Goal: Navigation & Orientation: Understand site structure

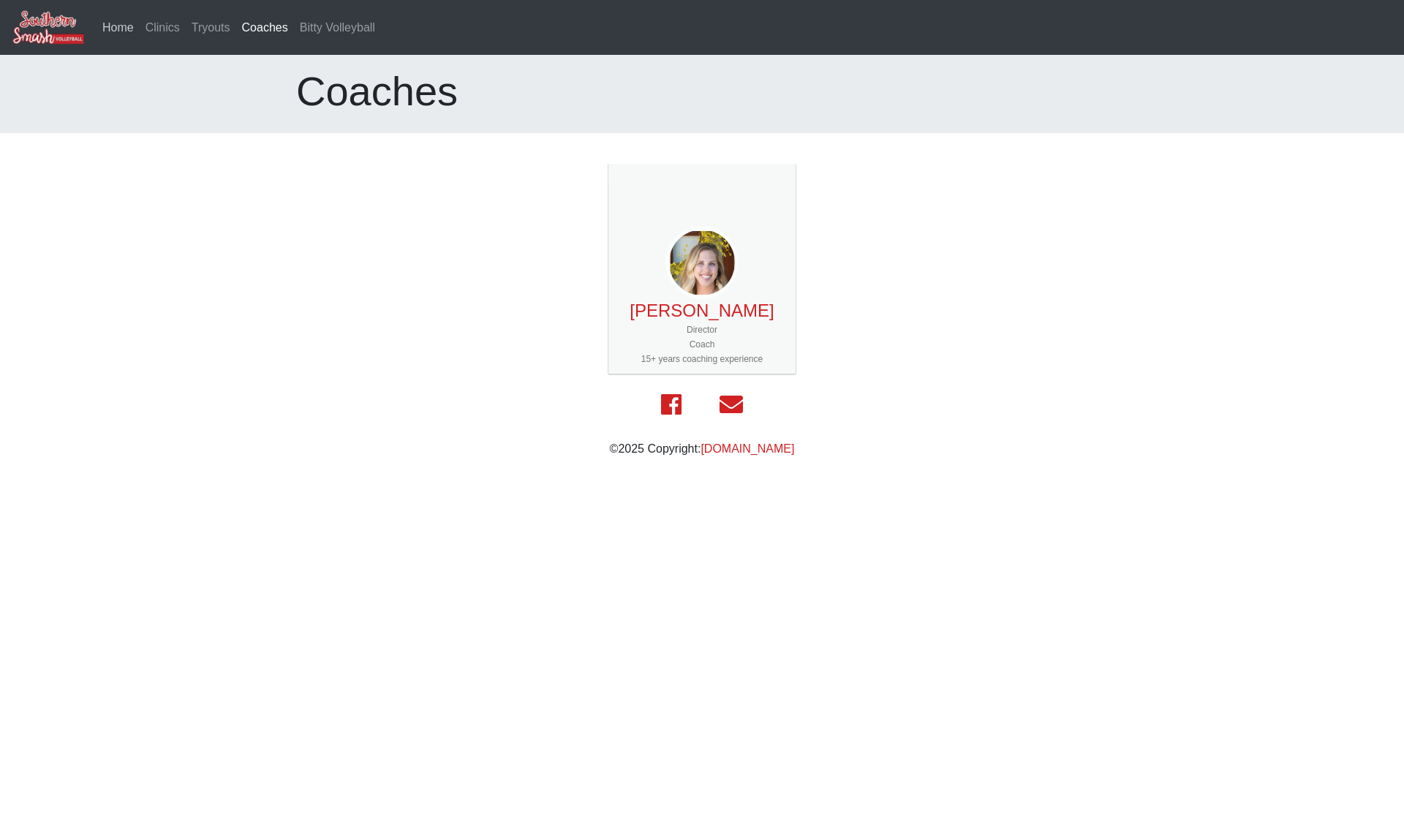
click at [119, 35] on link "Home" at bounding box center [118, 27] width 43 height 29
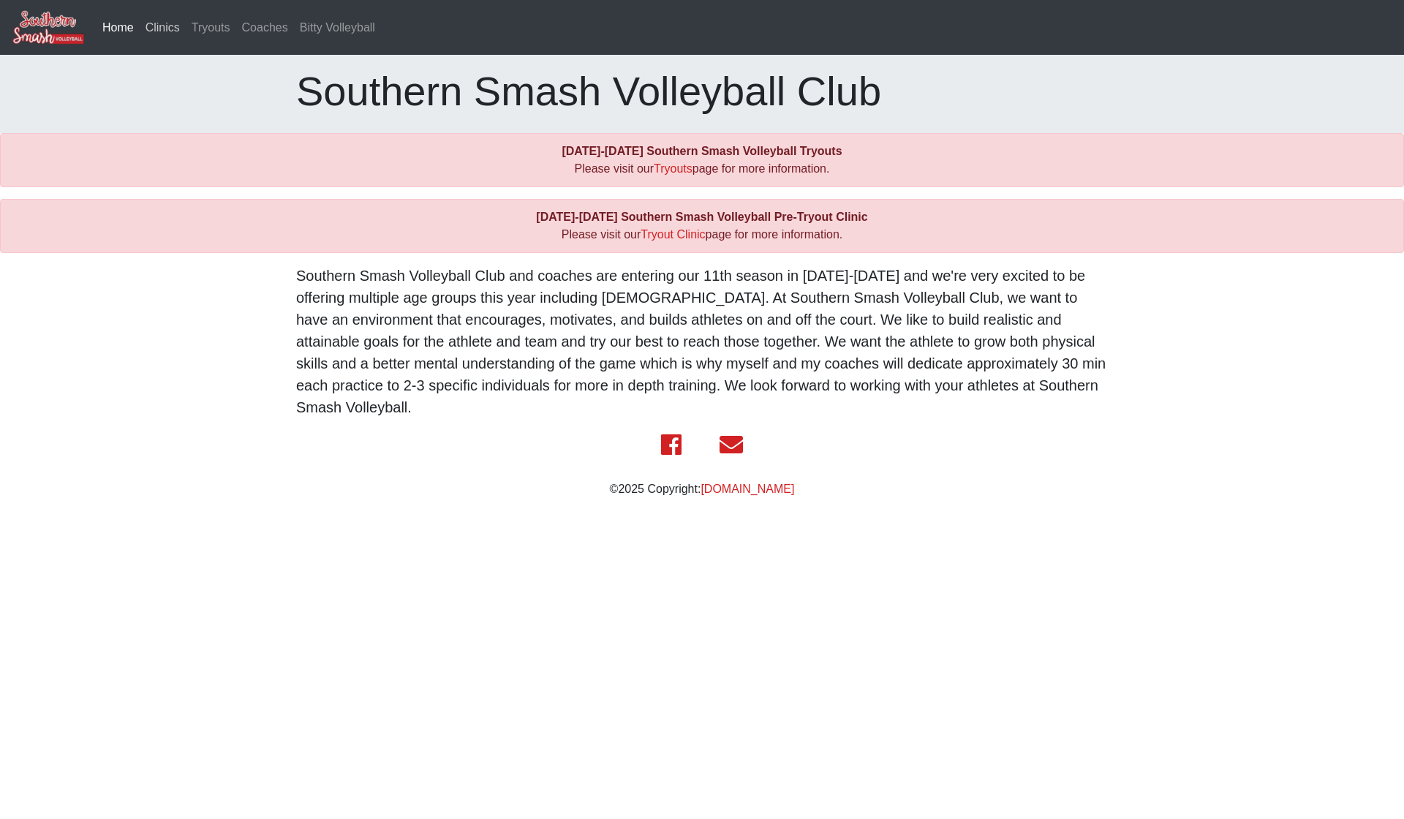
click at [167, 23] on link "Clinics" at bounding box center [163, 27] width 46 height 29
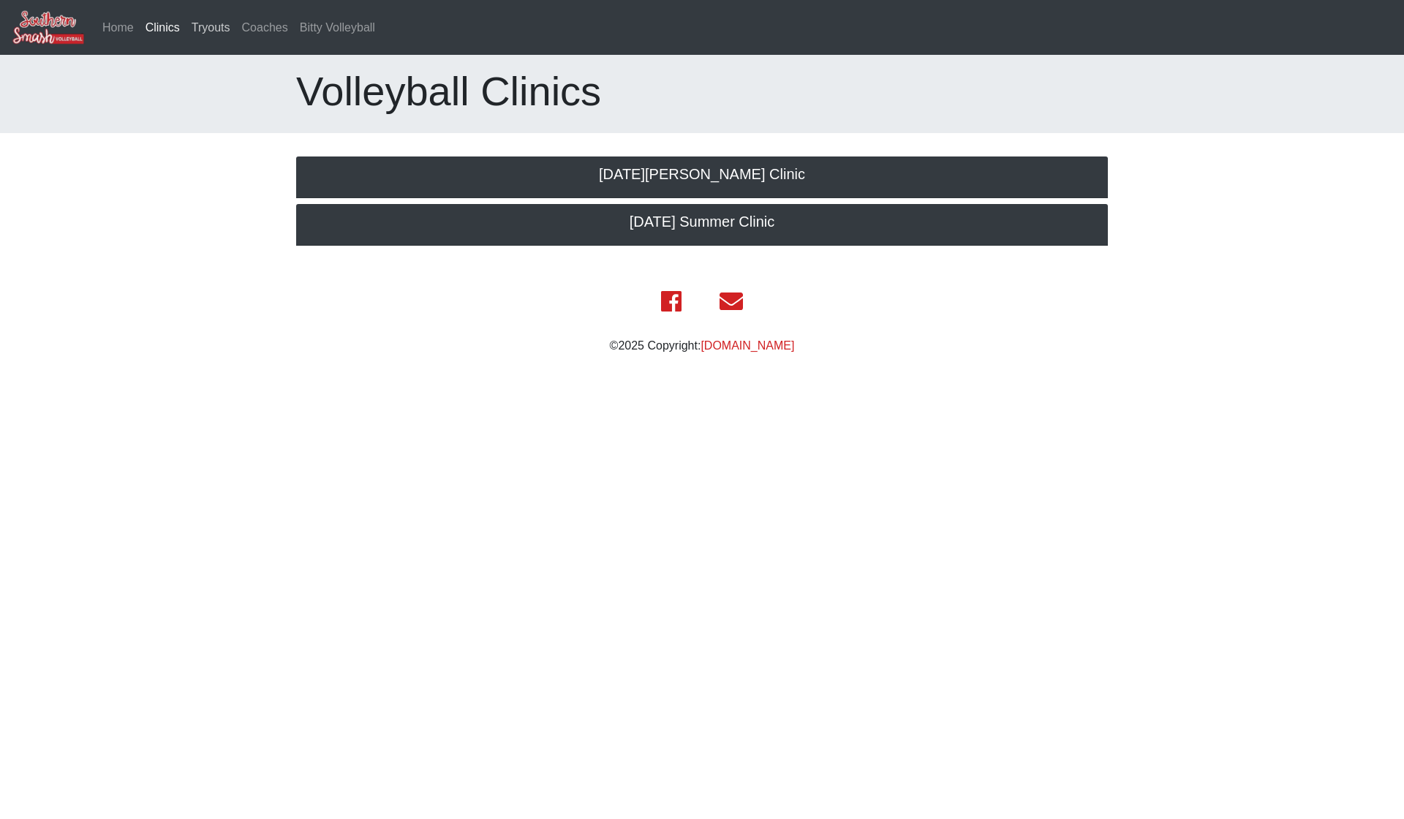
click at [210, 29] on link "Tryouts" at bounding box center [211, 27] width 50 height 29
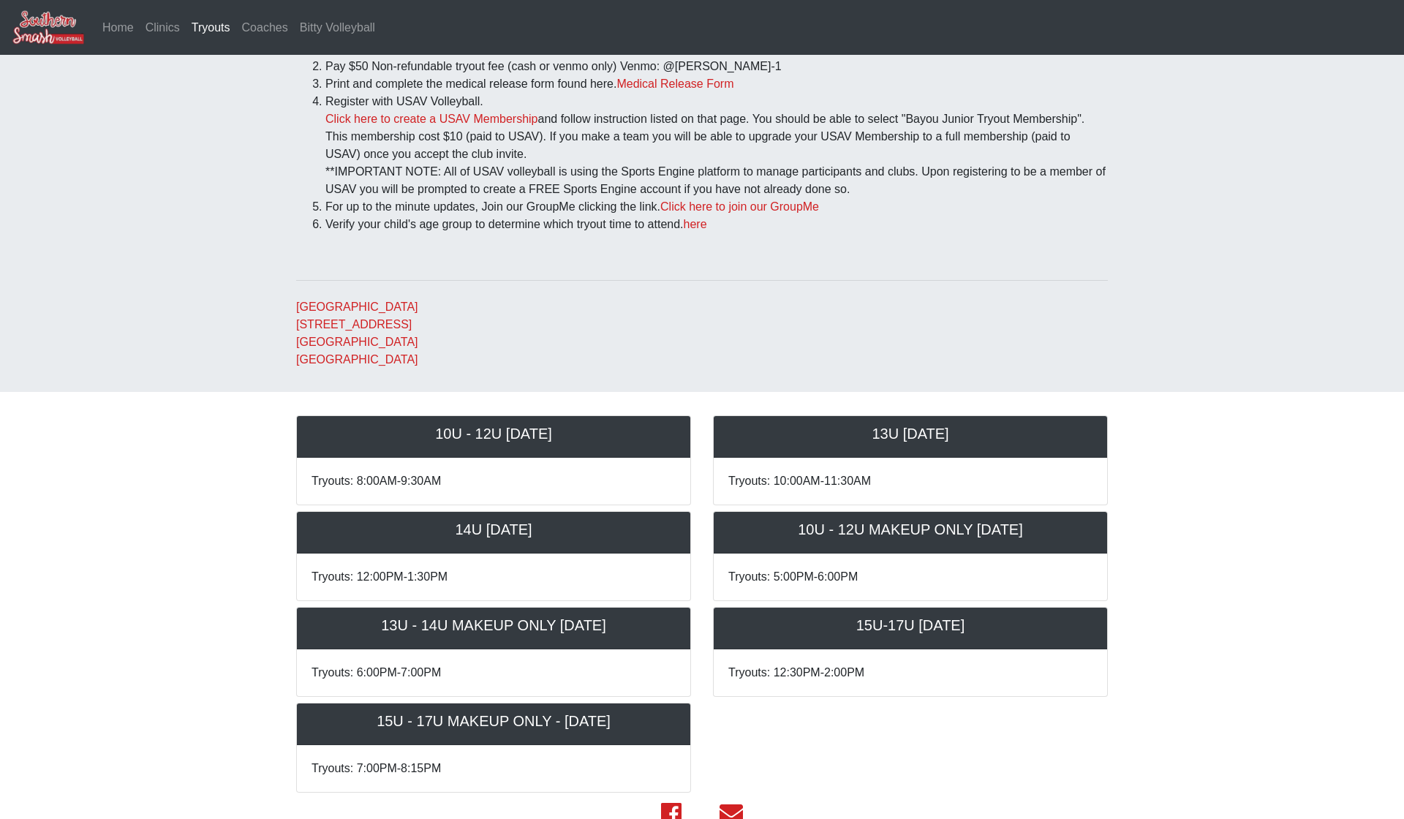
scroll to position [147, 0]
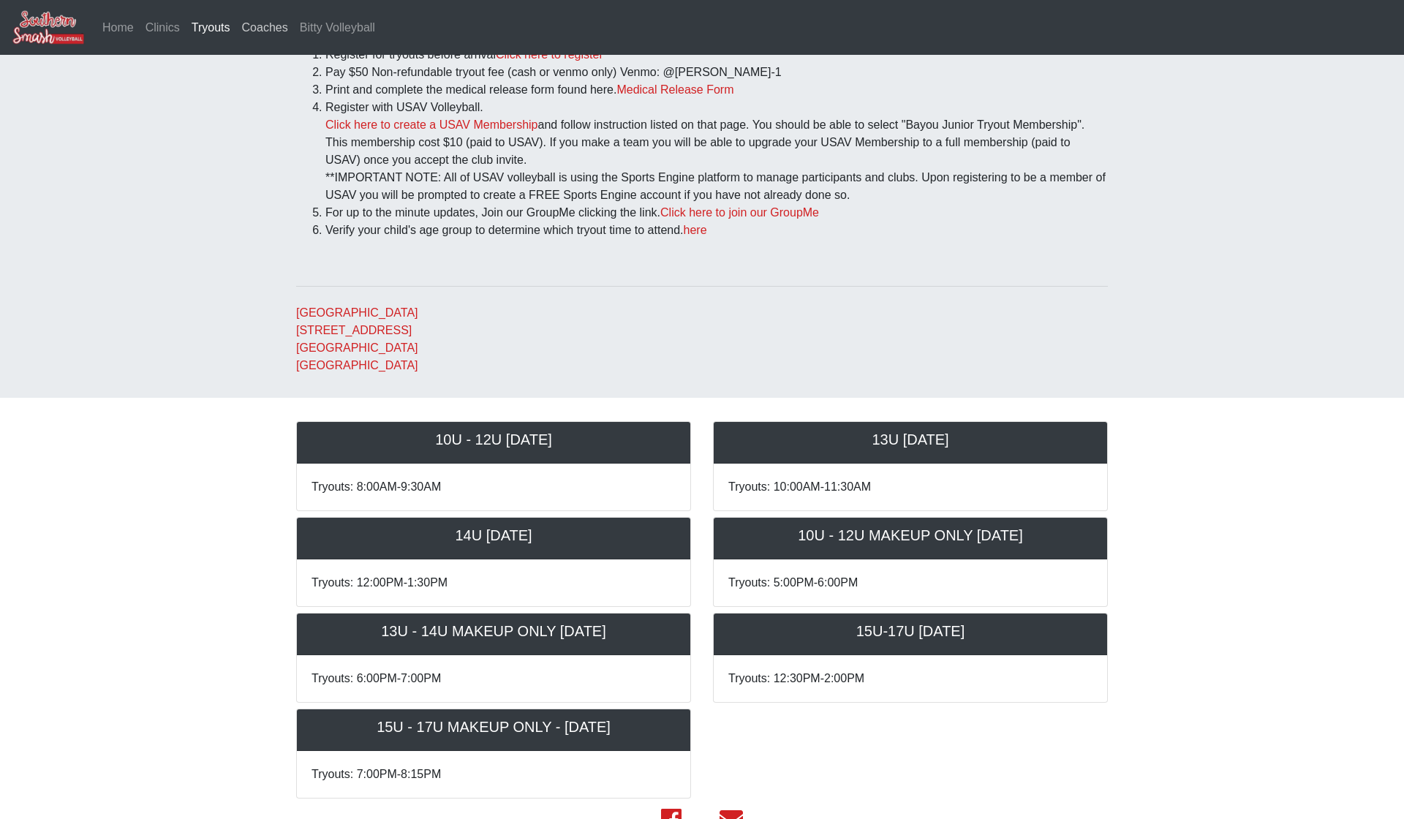
click at [271, 31] on link "Coaches" at bounding box center [265, 27] width 58 height 29
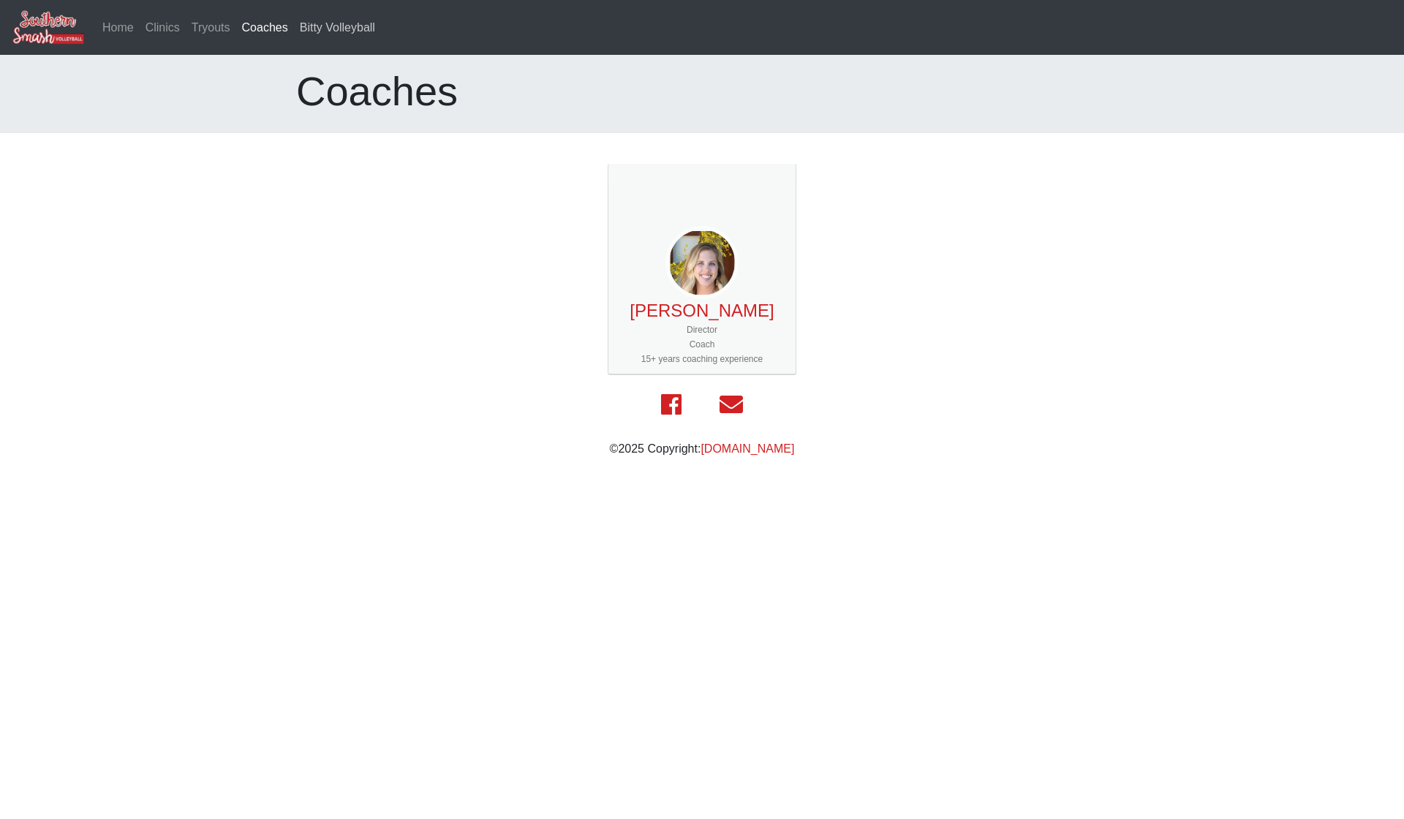
click at [307, 36] on link "Bitty Volleyball" at bounding box center [337, 27] width 87 height 29
